Goal: Information Seeking & Learning: Learn about a topic

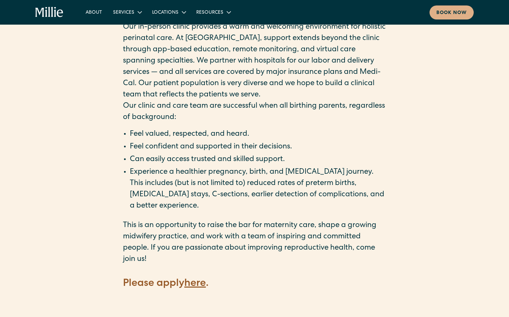
scroll to position [824, 0]
click at [196, 279] on strong "here" at bounding box center [195, 284] width 22 height 10
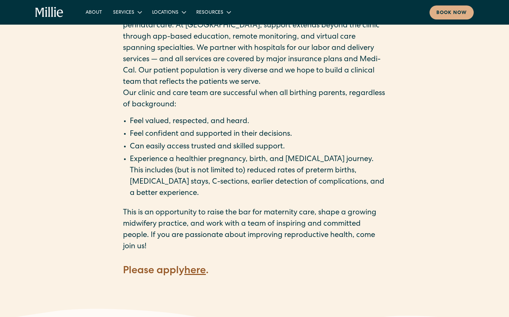
scroll to position [835, 0]
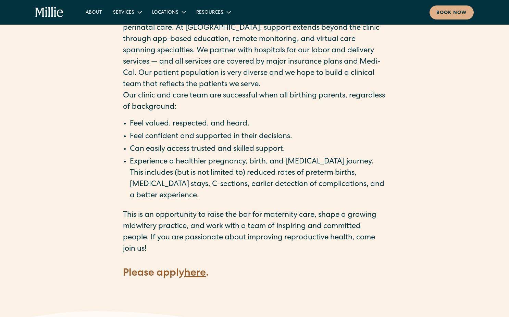
click at [190, 269] on strong "here" at bounding box center [195, 274] width 22 height 10
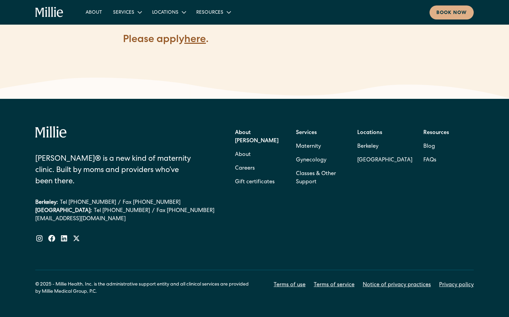
scroll to position [1068, 0]
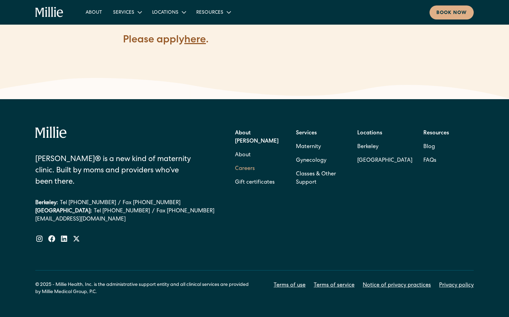
click at [245, 162] on link "Careers" at bounding box center [245, 169] width 20 height 14
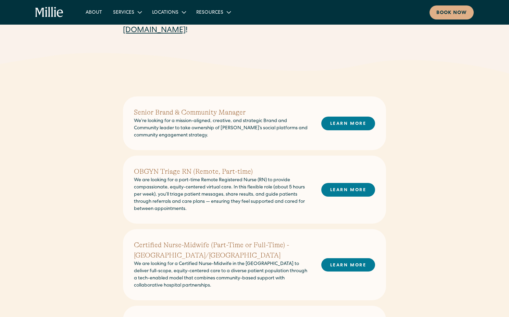
scroll to position [110, 0]
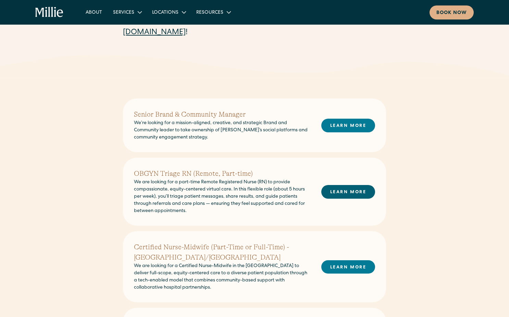
click at [349, 191] on link "LEARN MORE" at bounding box center [348, 191] width 54 height 13
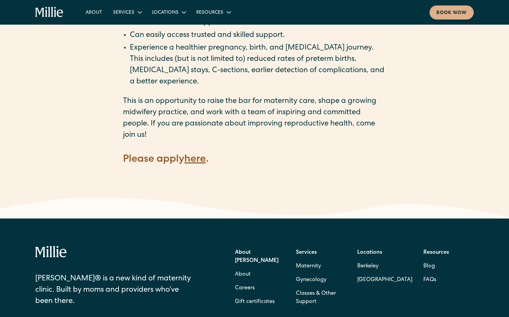
scroll to position [958, 0]
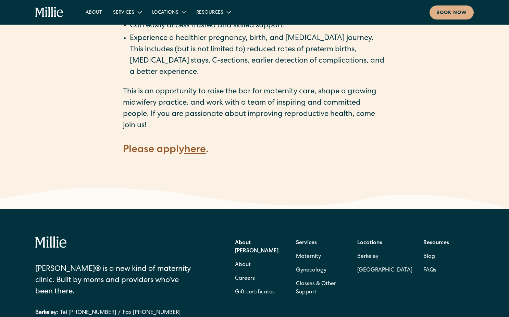
click at [205, 145] on strong "here" at bounding box center [195, 150] width 22 height 10
